Goal: Task Accomplishment & Management: Manage account settings

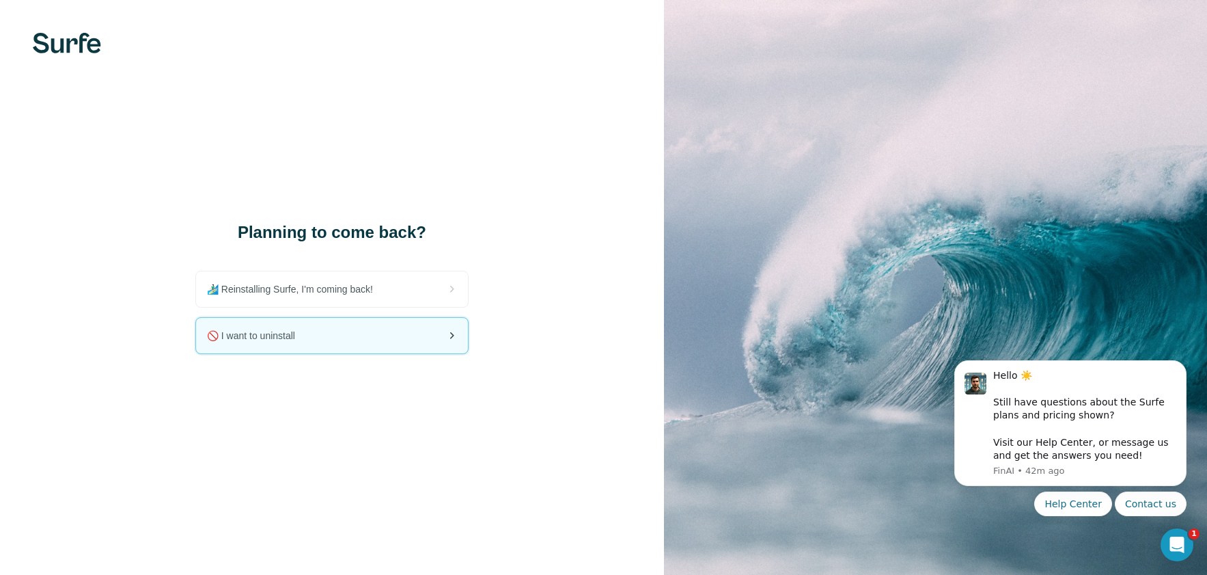
click at [346, 339] on div "🚫 I want to uninstall" at bounding box center [332, 336] width 272 height 36
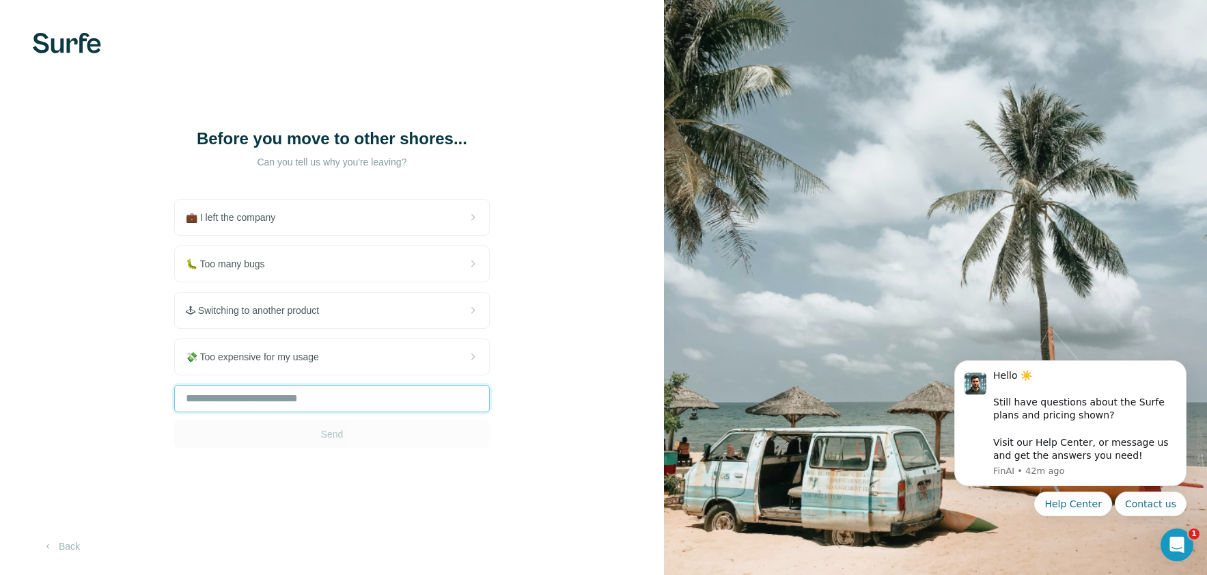
click at [335, 396] on input "text" at bounding box center [332, 398] width 316 height 27
type input "**"
click at [379, 433] on button "Send" at bounding box center [332, 433] width 316 height 27
